Goal: Browse casually: Explore the website without a specific task or goal

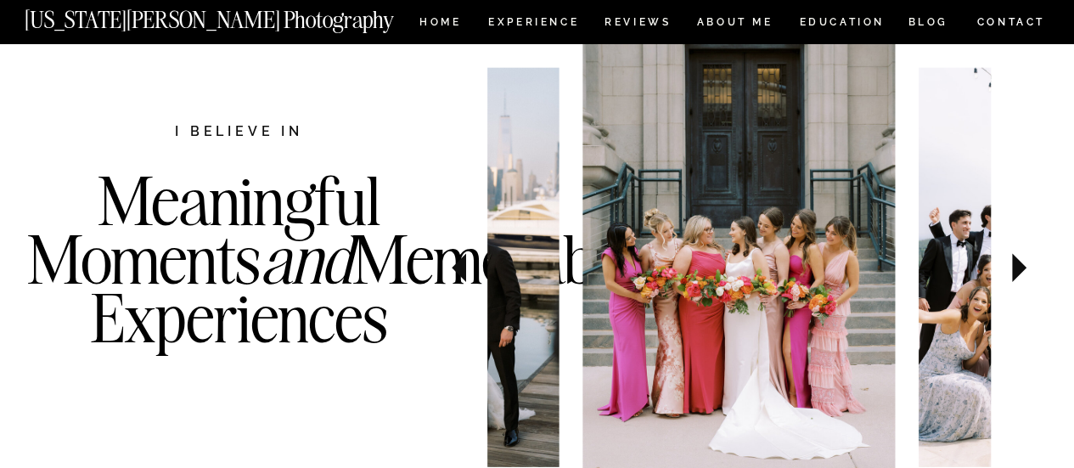
scroll to position [595, 0]
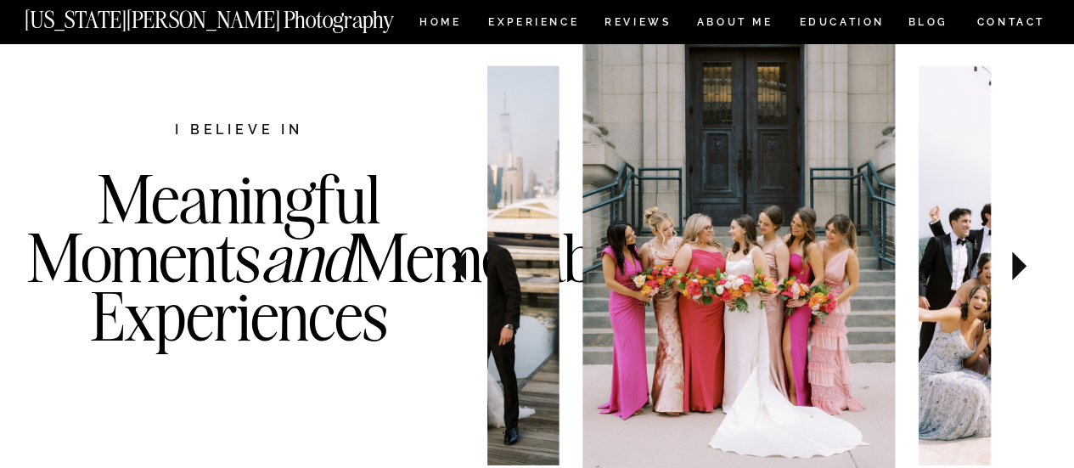
click at [1015, 269] on icon at bounding box center [1019, 265] width 14 height 29
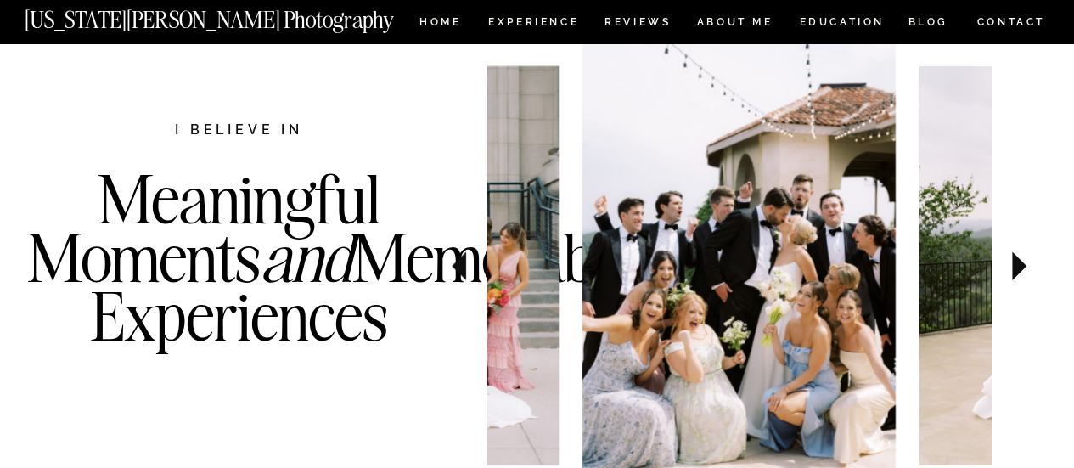
click at [1015, 269] on icon at bounding box center [1019, 265] width 14 height 29
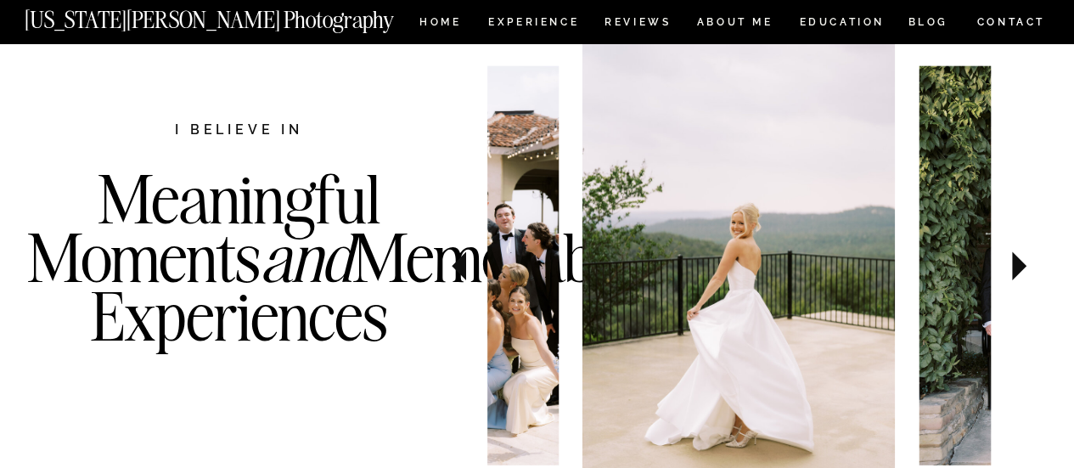
click at [1015, 269] on icon at bounding box center [1019, 265] width 14 height 29
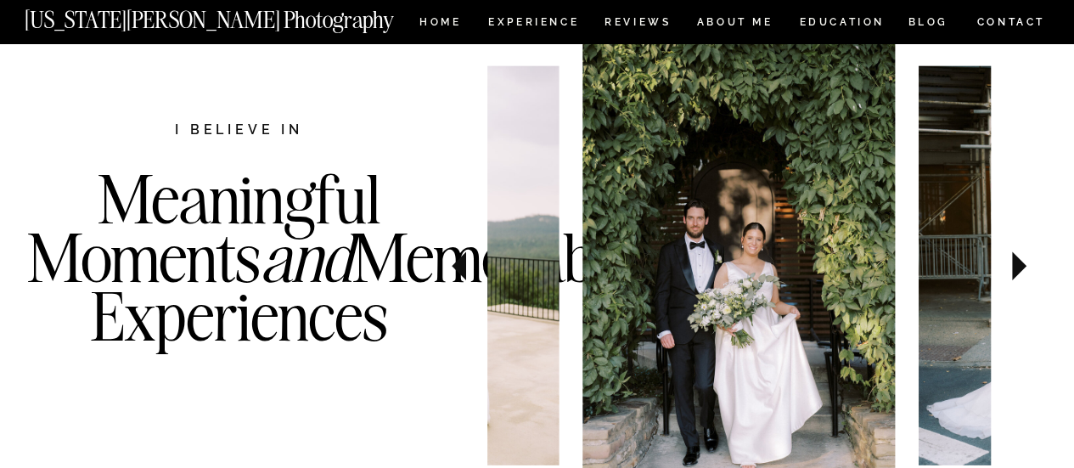
click at [1015, 269] on icon at bounding box center [1019, 265] width 14 height 29
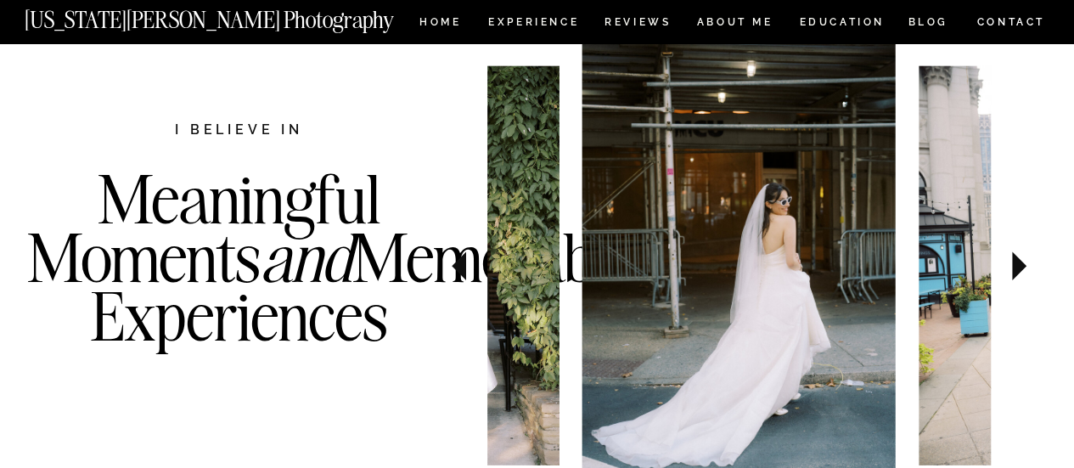
click at [1015, 268] on icon at bounding box center [1019, 265] width 14 height 29
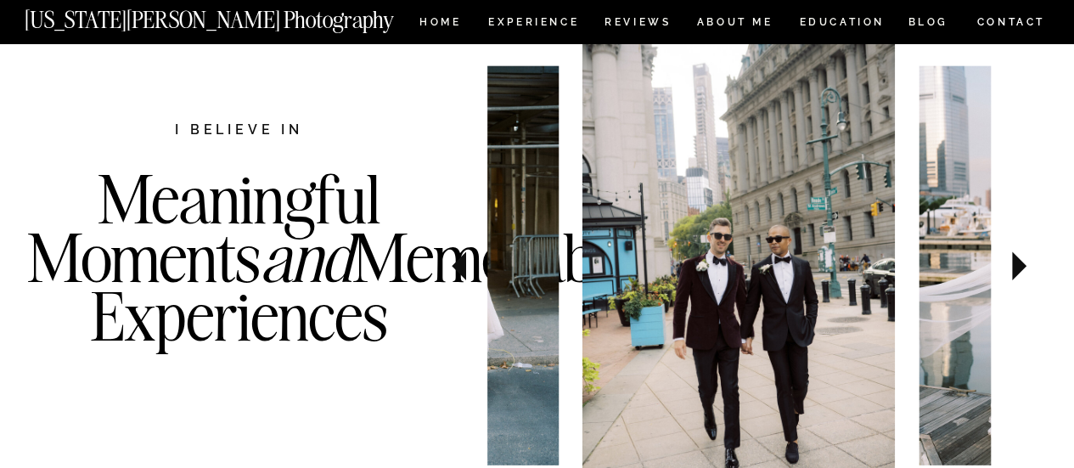
click at [461, 276] on icon at bounding box center [459, 265] width 57 height 59
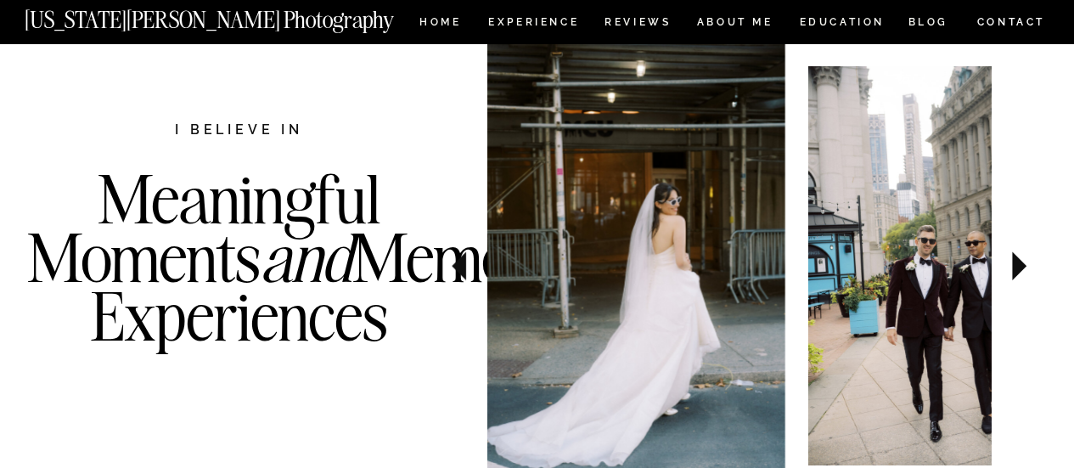
click at [461, 276] on icon at bounding box center [459, 265] width 57 height 59
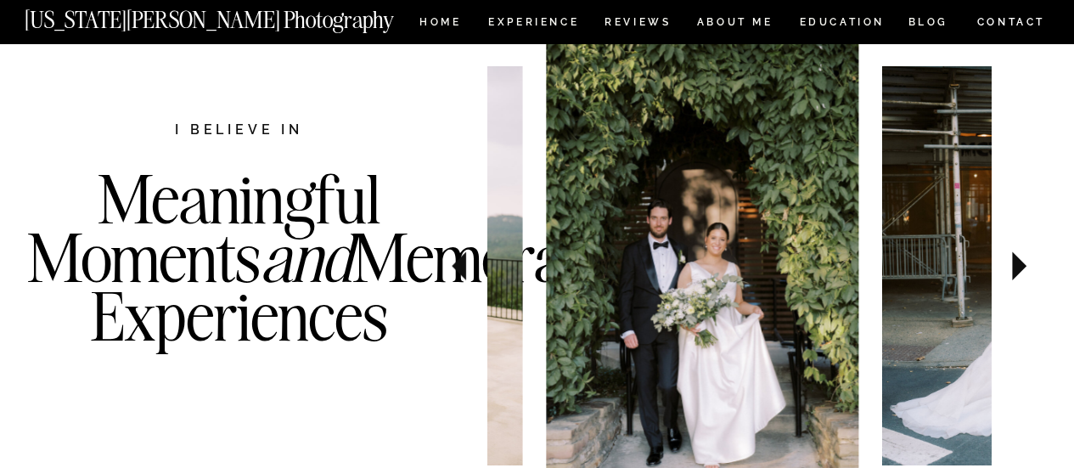
click at [461, 276] on icon at bounding box center [459, 265] width 57 height 59
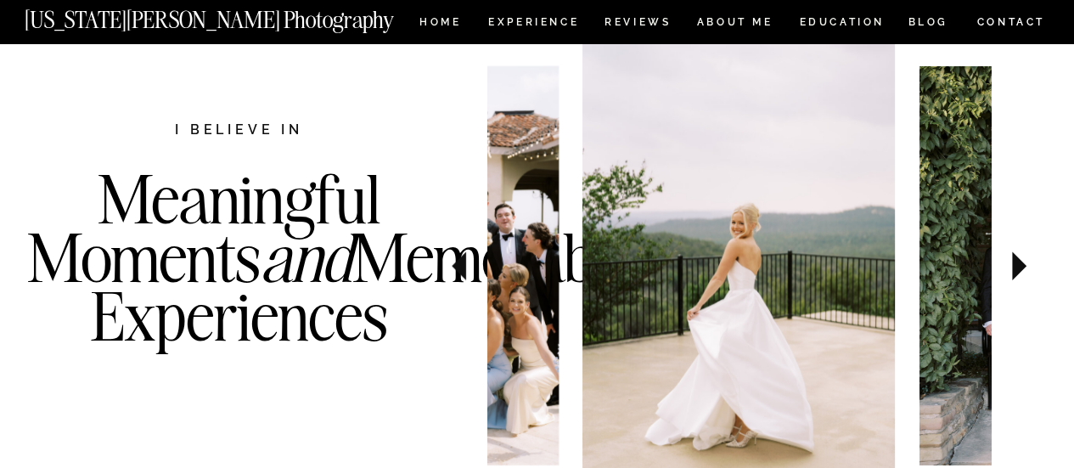
click at [461, 276] on icon at bounding box center [459, 265] width 57 height 59
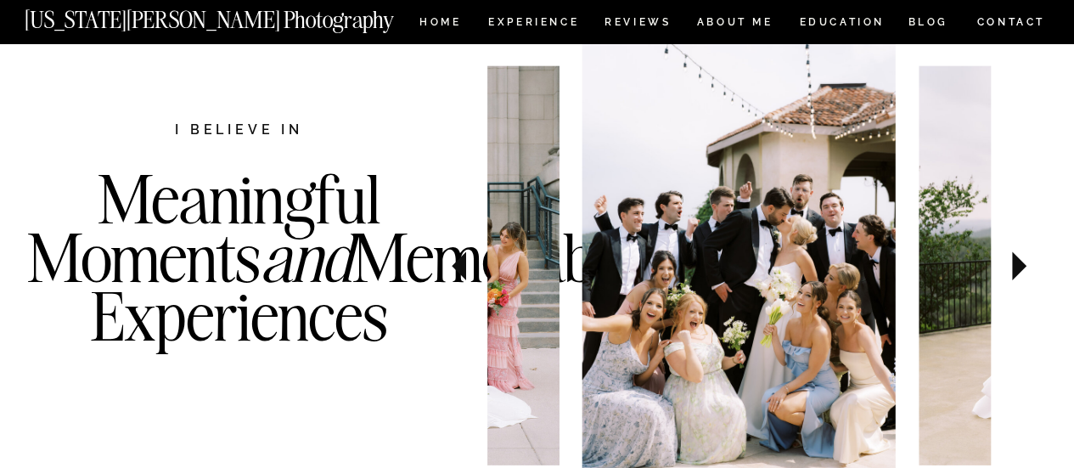
click at [461, 276] on icon at bounding box center [459, 265] width 57 height 59
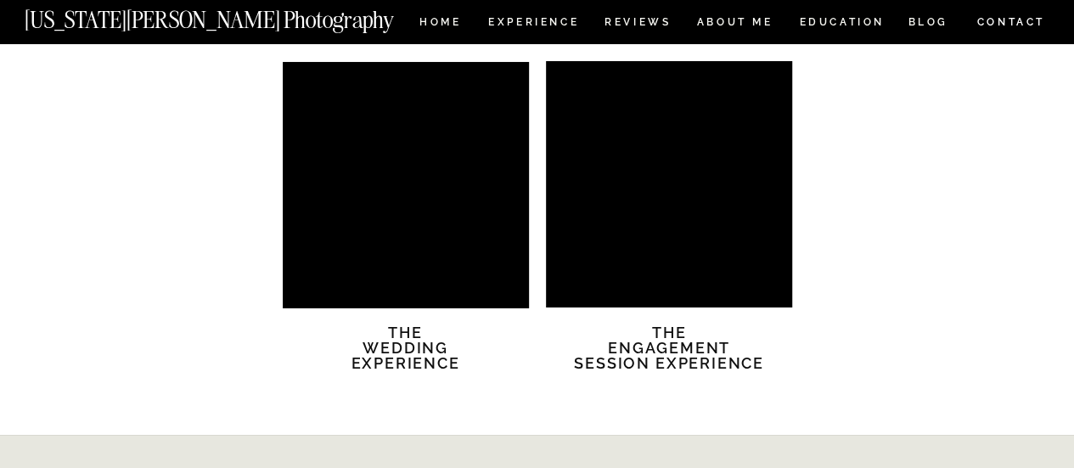
scroll to position [3070, 0]
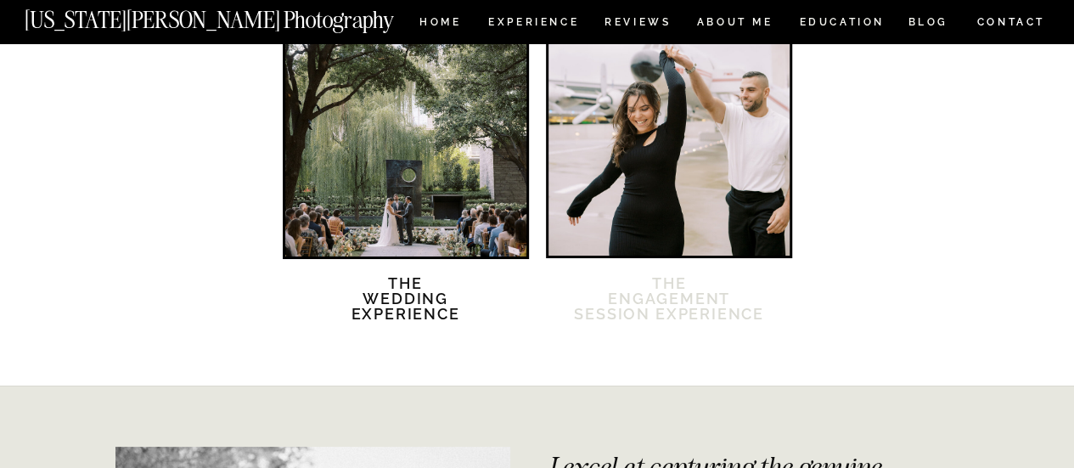
click at [644, 313] on h2 "The Engagement session Experience" at bounding box center [669, 309] width 193 height 66
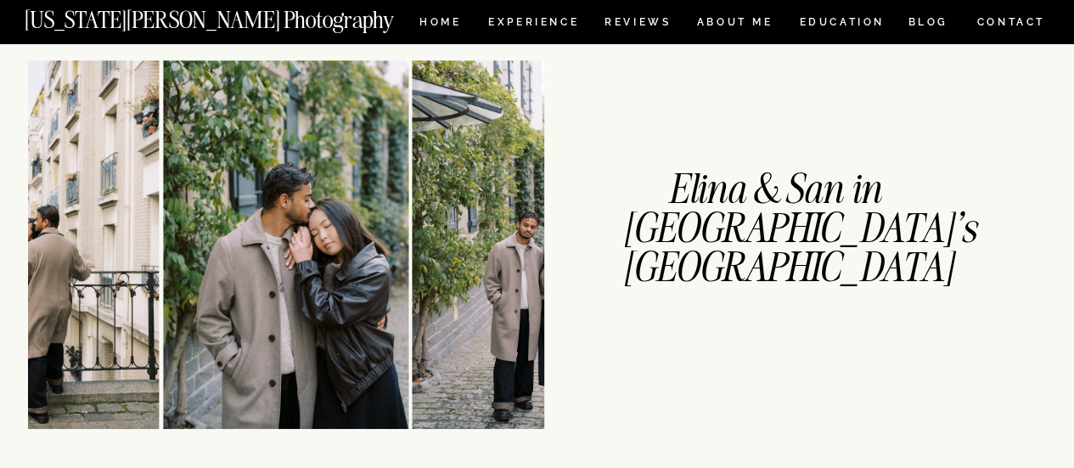
scroll to position [425, 0]
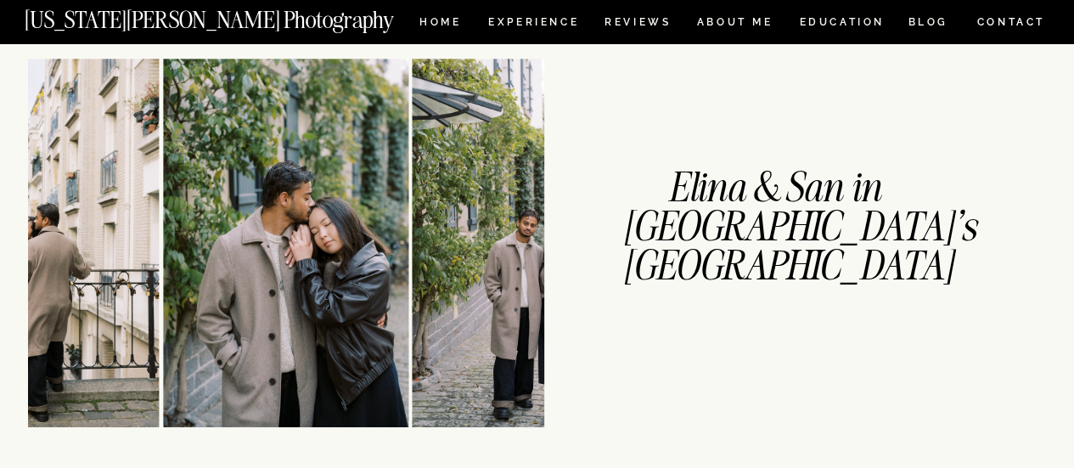
click at [476, 263] on img at bounding box center [534, 243] width 245 height 369
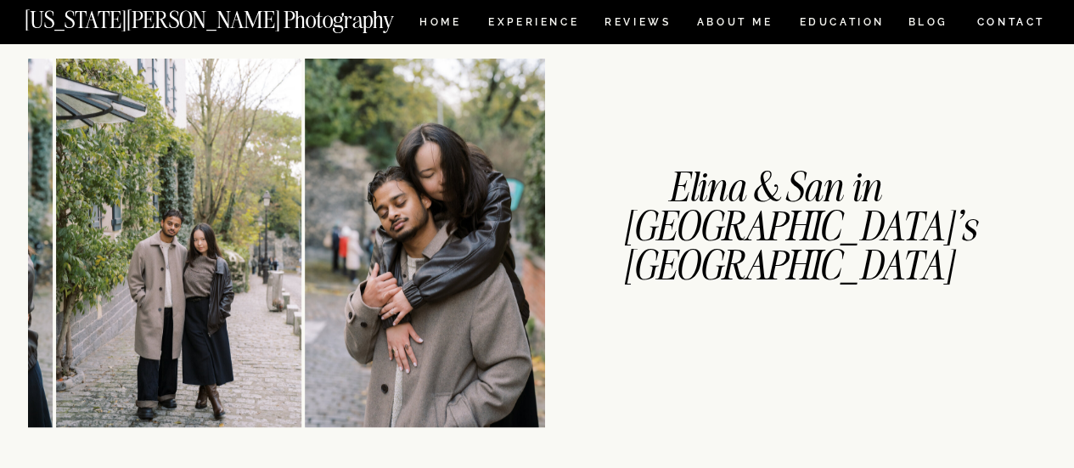
click at [91, 232] on img at bounding box center [178, 243] width 245 height 369
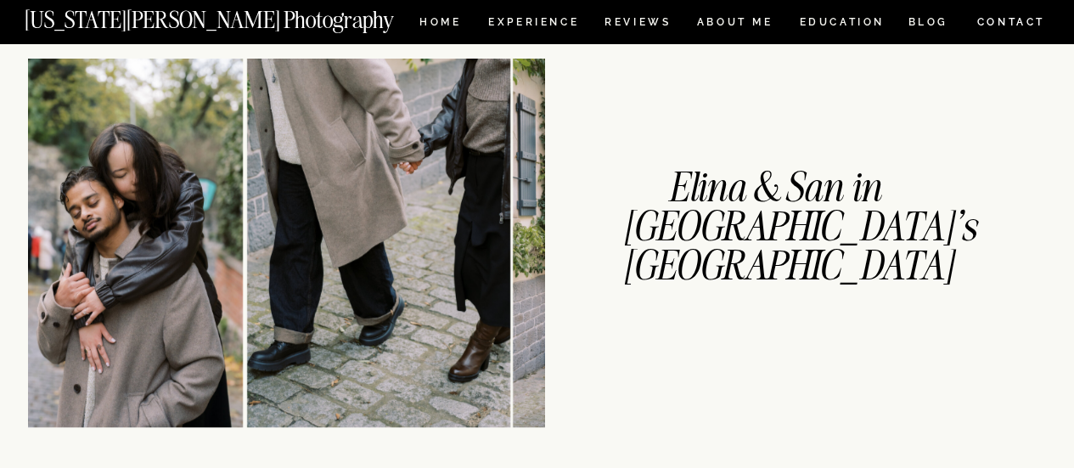
click at [247, 269] on img at bounding box center [378, 243] width 263 height 369
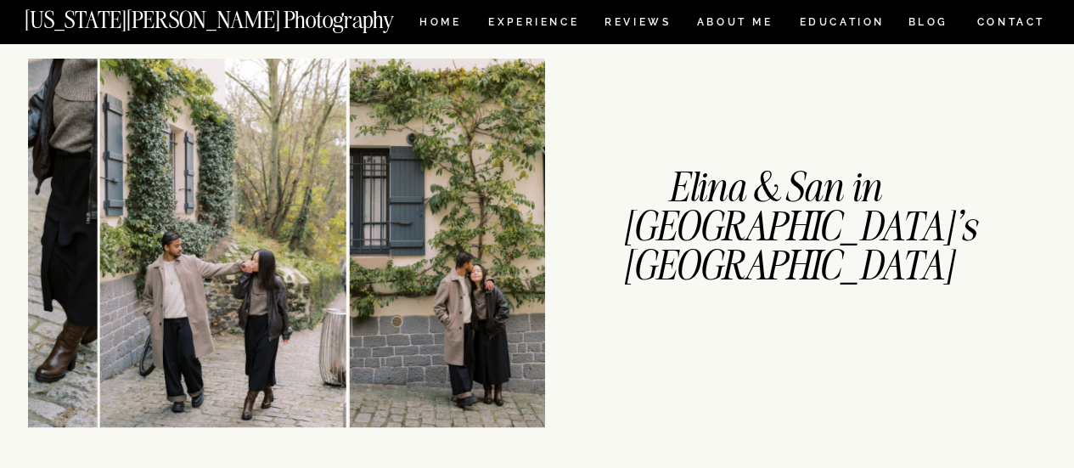
click at [100, 247] on img at bounding box center [222, 243] width 245 height 369
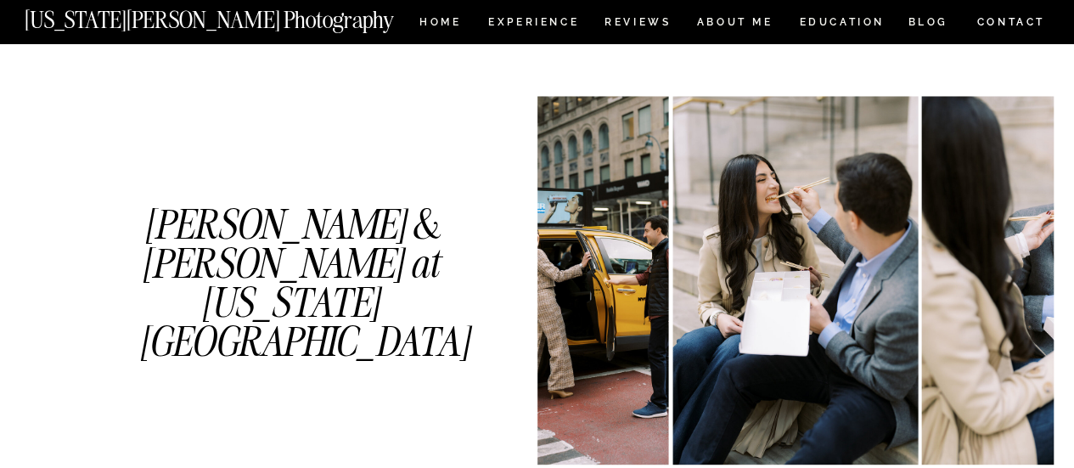
scroll to position [934, 0]
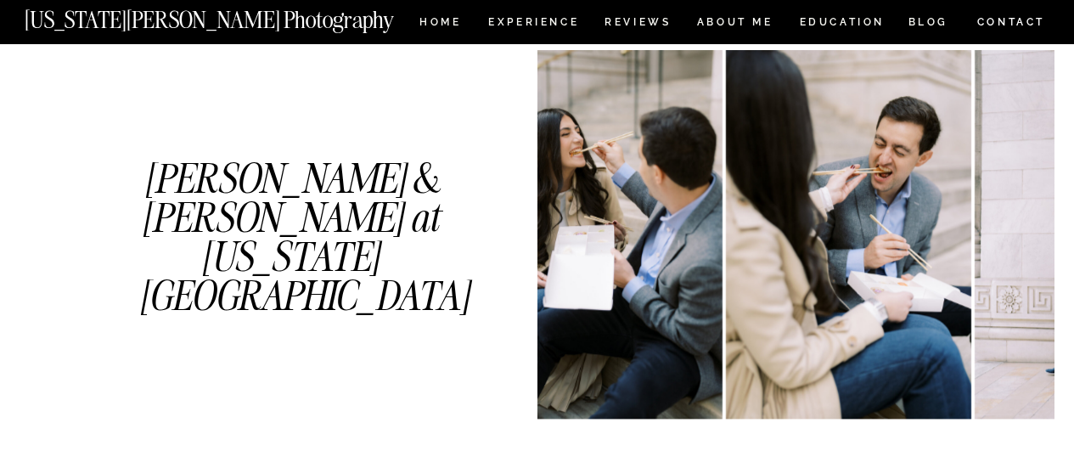
click at [726, 313] on img at bounding box center [848, 234] width 245 height 369
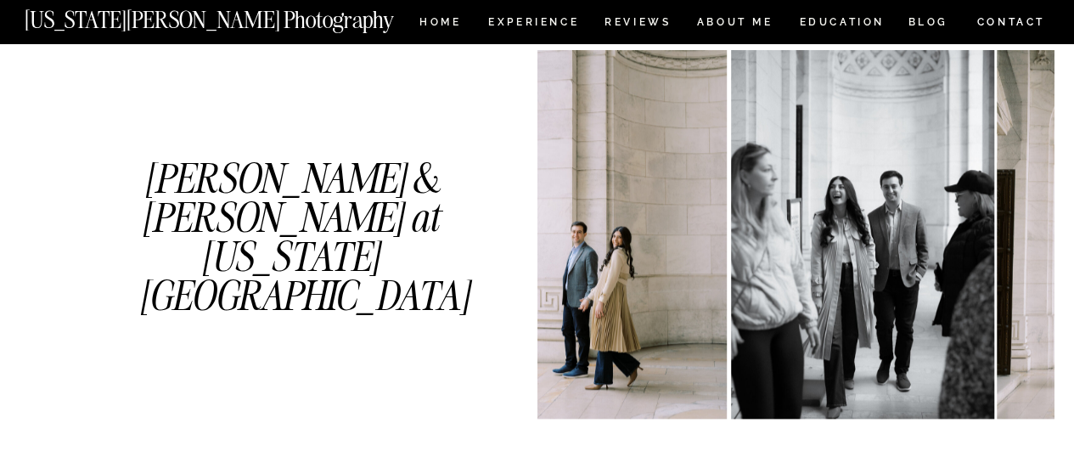
click at [730, 314] on img at bounding box center [861, 234] width 263 height 369
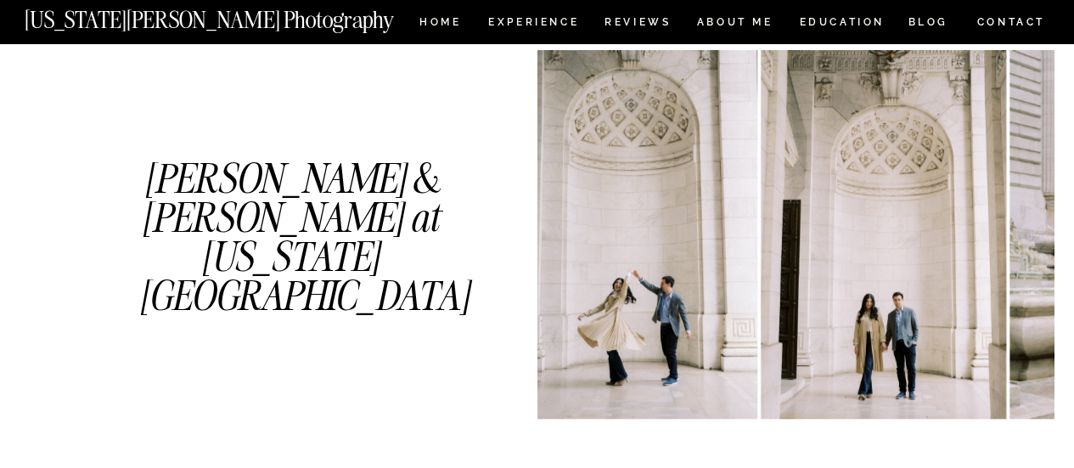
click at [761, 313] on img at bounding box center [883, 234] width 245 height 369
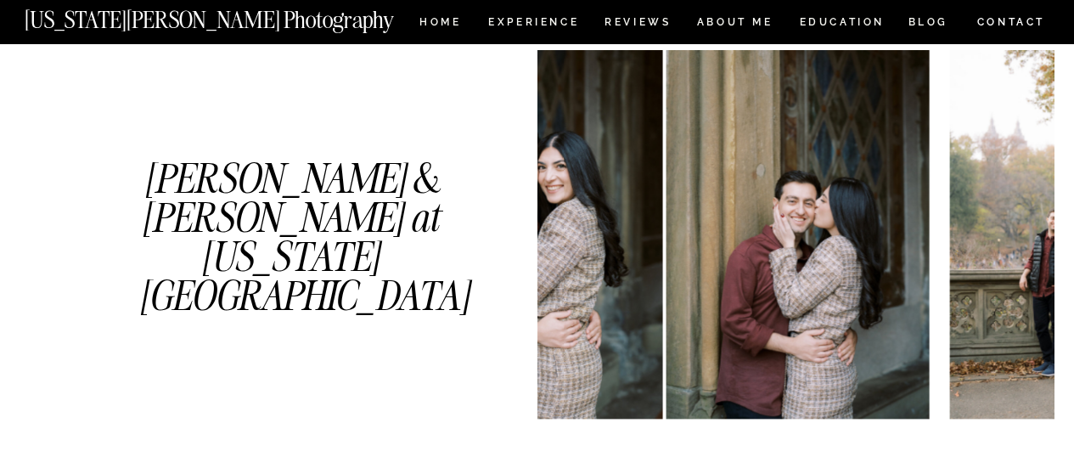
click at [178, 274] on div "[PERSON_NAME] & [PERSON_NAME] at [US_STATE][GEOGRAPHIC_DATA]" at bounding box center [537, 234] width 1019 height 501
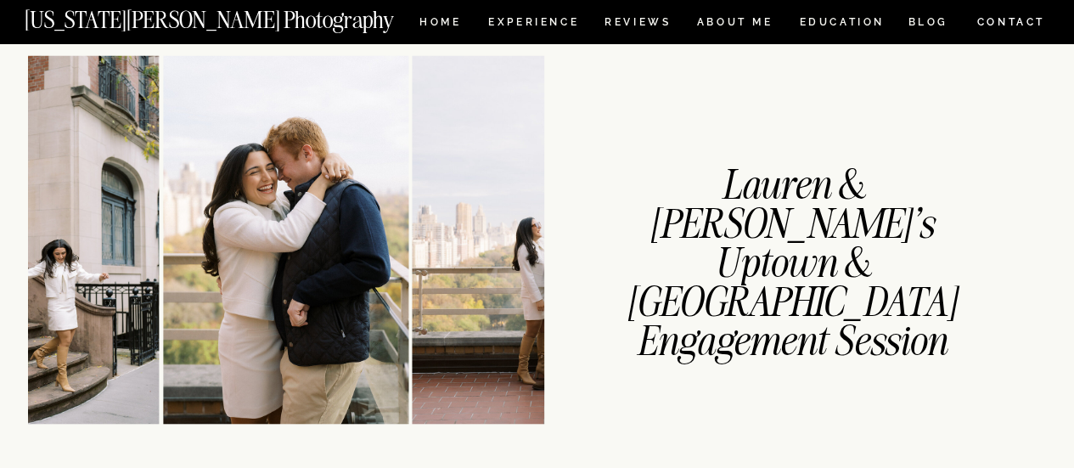
scroll to position [1444, 0]
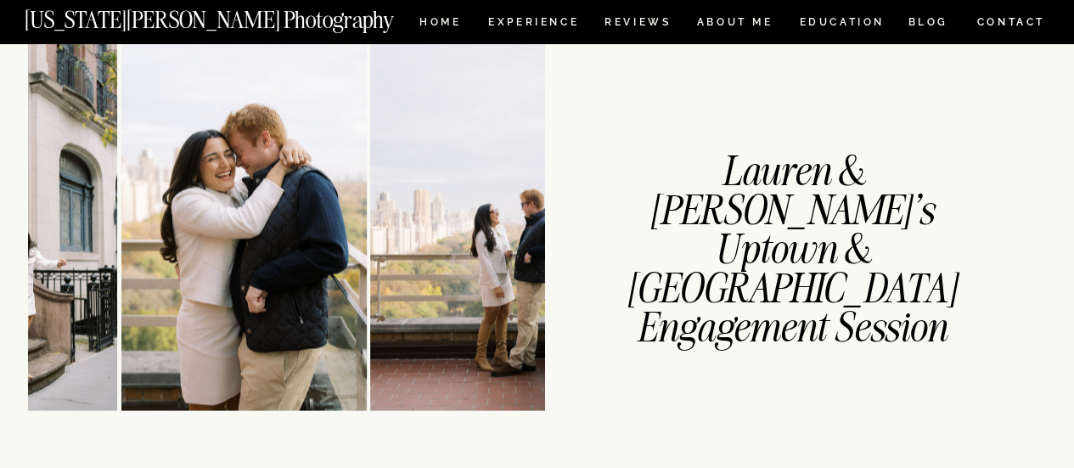
click at [370, 225] on img at bounding box center [501, 226] width 263 height 369
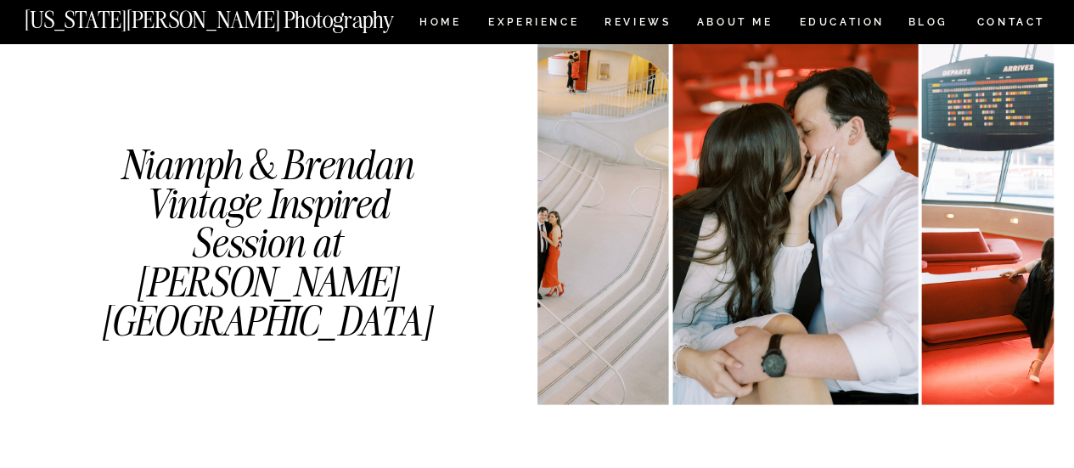
scroll to position [1954, 0]
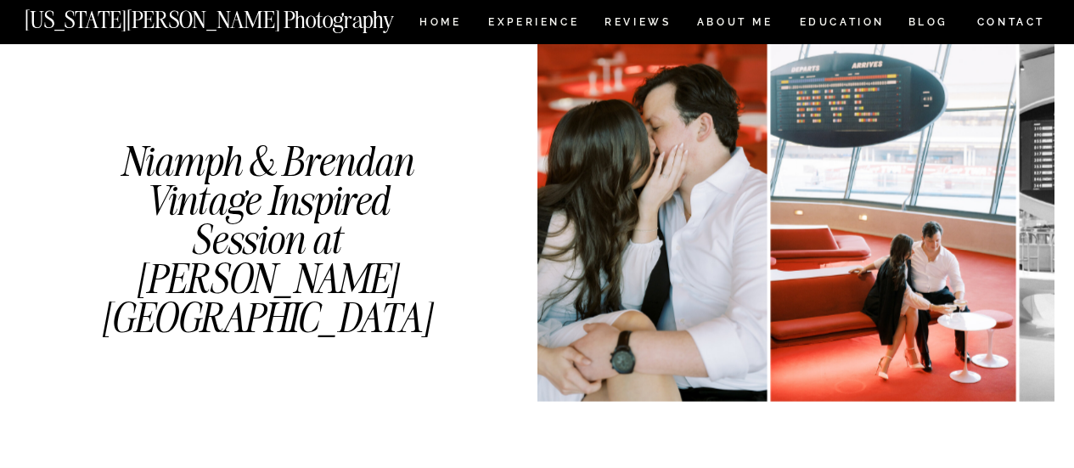
click at [770, 254] on img at bounding box center [892, 217] width 245 height 369
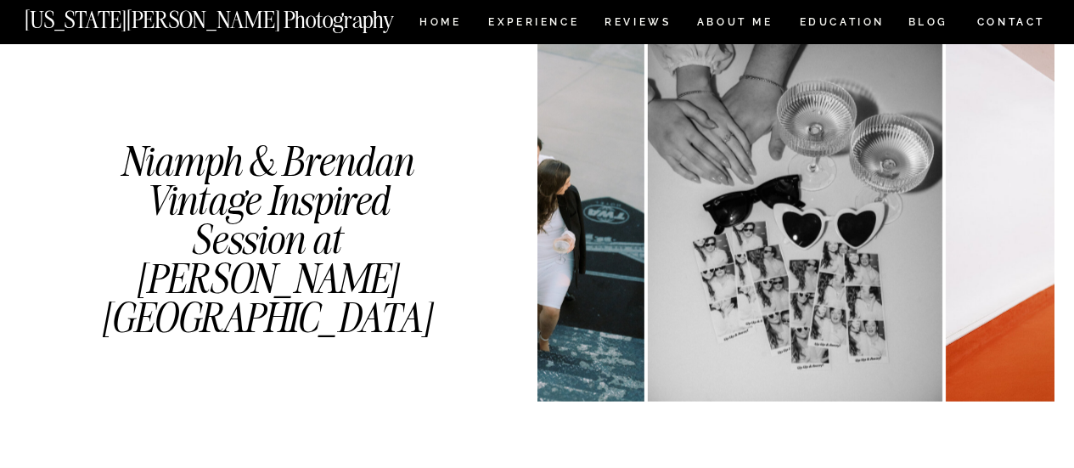
click at [416, 234] on div "Niamph & Brendan Vintage Inspired Session at [PERSON_NAME][GEOGRAPHIC_DATA]" at bounding box center [537, 217] width 1019 height 501
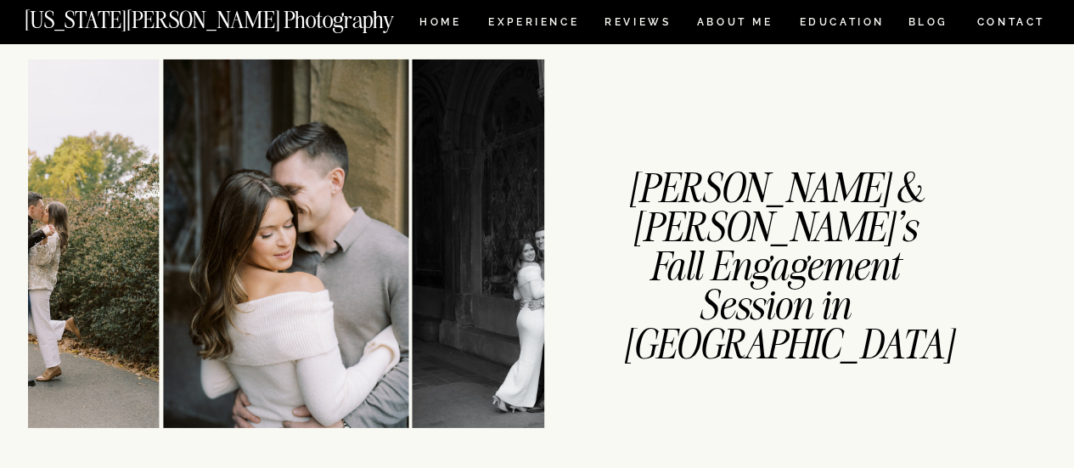
scroll to position [2463, 0]
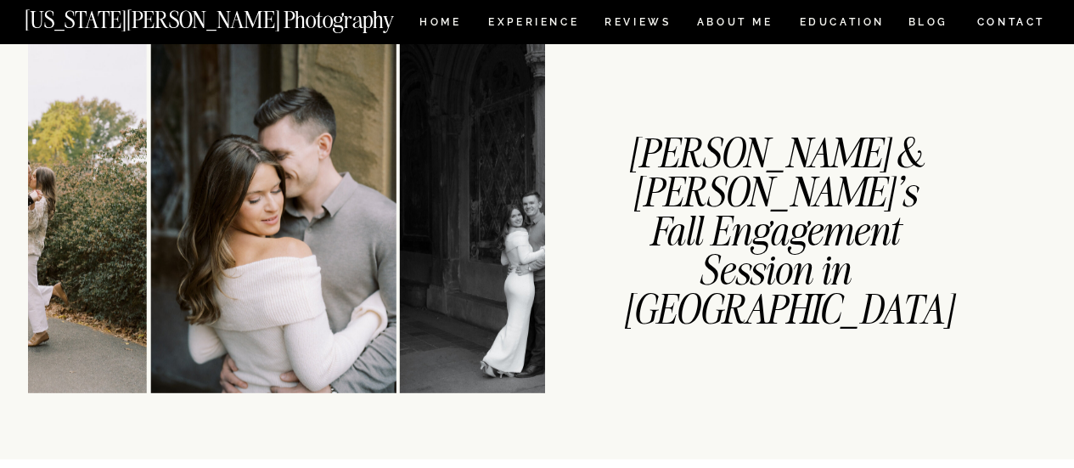
click at [0, 199] on div "CONTACT BLOG REVIEWS ABOUT ME Experience EDUCATION HOME [US_STATE][PERSON_NAME]…" at bounding box center [537, 321] width 1074 height 5568
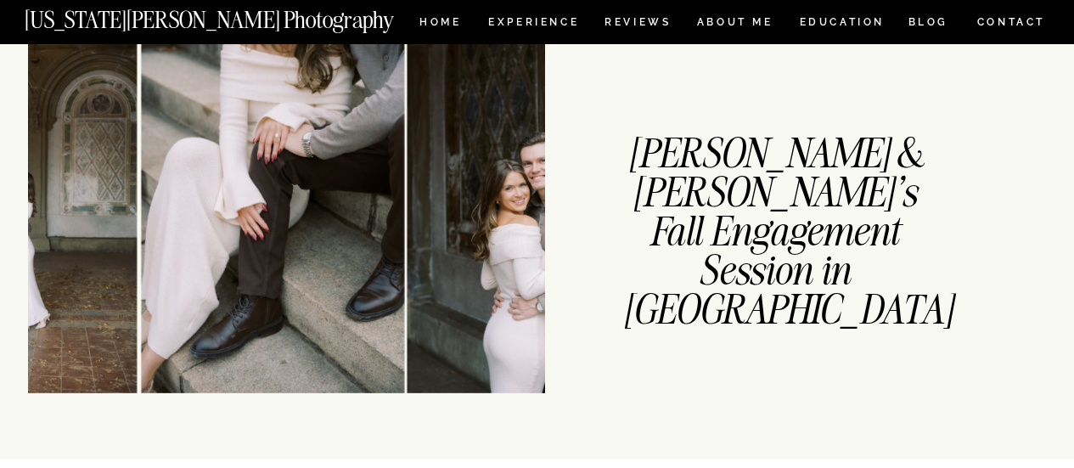
click at [15, 191] on div "CONTACT BLOG REVIEWS ABOUT ME Experience EDUCATION HOME [US_STATE][PERSON_NAME]…" at bounding box center [537, 321] width 1074 height 5568
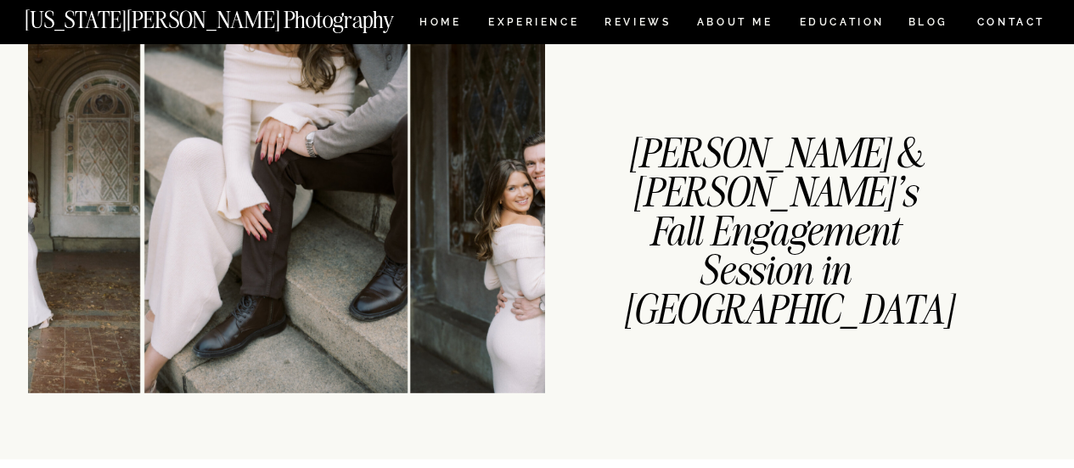
click at [411, 200] on img at bounding box center [533, 209] width 245 height 369
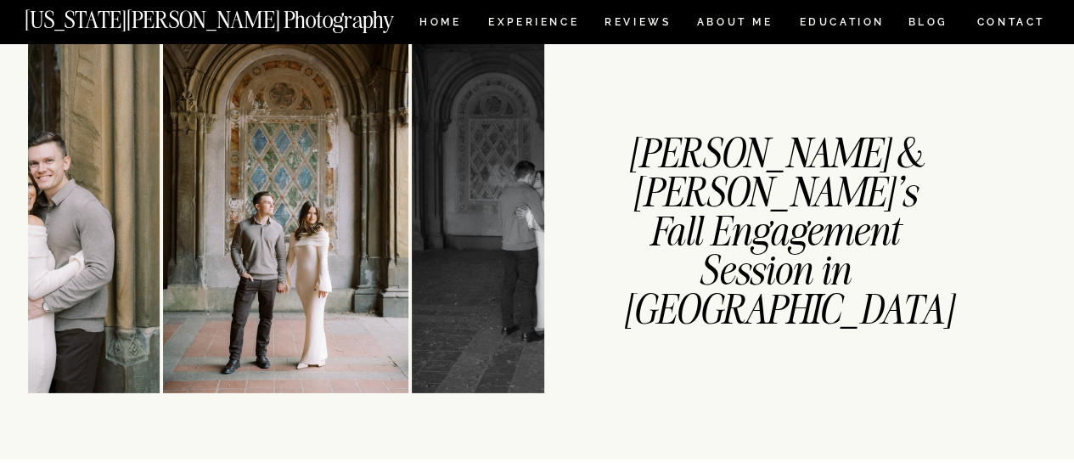
click at [412, 198] on img at bounding box center [534, 209] width 245 height 369
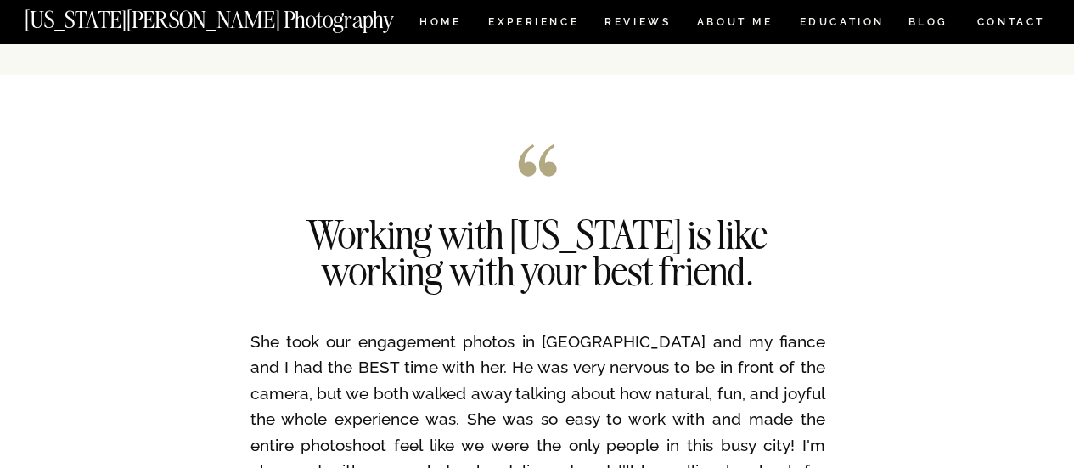
scroll to position [2888, 0]
